Goal: Task Accomplishment & Management: Use online tool/utility

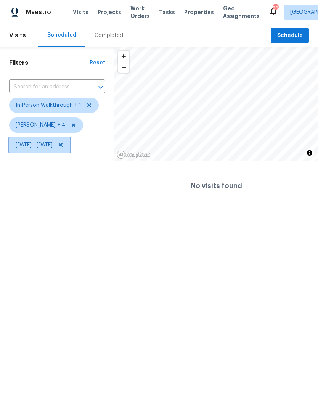
click at [50, 145] on span "[DATE] - [DATE]" at bounding box center [34, 145] width 37 height 8
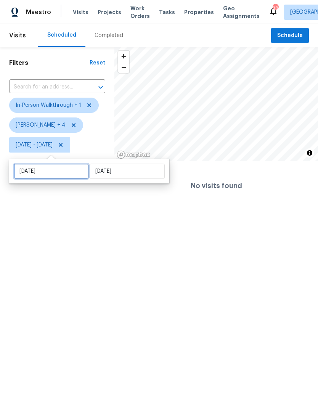
click at [66, 175] on input "[DATE]" at bounding box center [51, 170] width 75 height 15
select select "8"
select select "2025"
select select "9"
select select "2025"
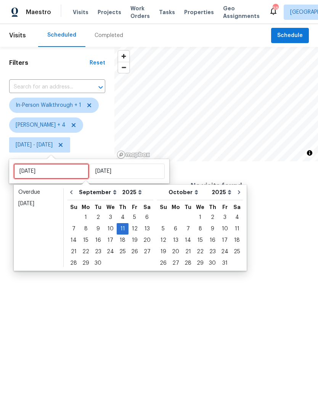
type input "[DATE]"
click at [98, 241] on div "16" at bounding box center [98, 240] width 12 height 11
type input "[DATE]"
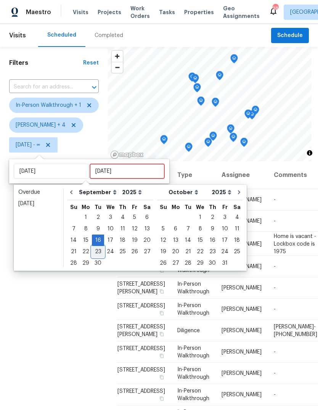
click at [100, 253] on div "23" at bounding box center [98, 251] width 12 height 11
type input "[DATE]"
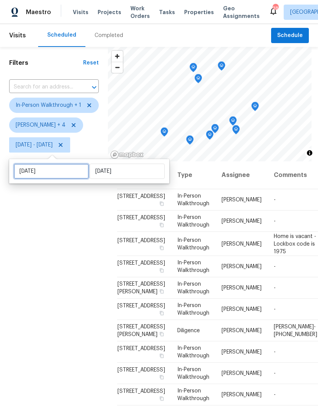
click at [75, 173] on input "[DATE]" at bounding box center [51, 170] width 75 height 15
select select "8"
select select "2025"
select select "9"
select select "2025"
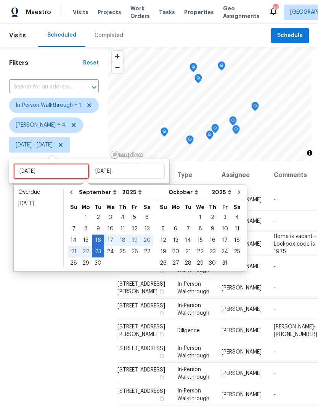
type input "[DATE]"
click at [111, 253] on div "24" at bounding box center [110, 251] width 13 height 11
type input "[DATE]"
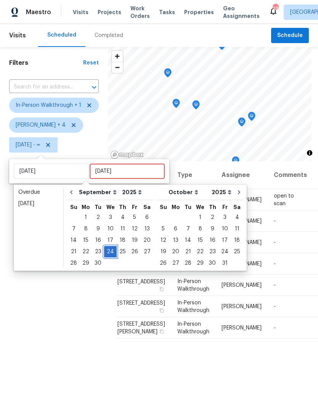
click at [111, 253] on div "24" at bounding box center [110, 251] width 13 height 11
type input "[DATE]"
